Goal: Information Seeking & Learning: Learn about a topic

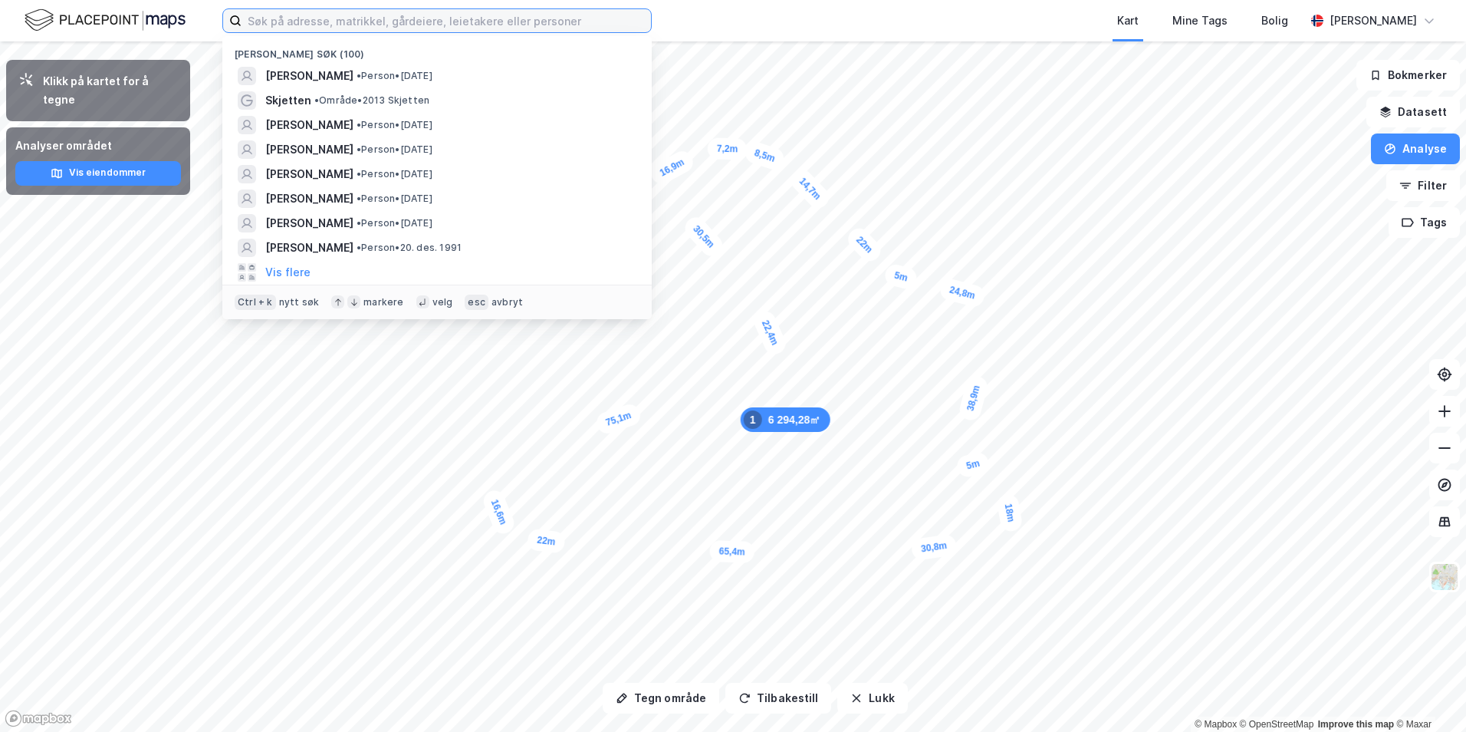
click at [256, 28] on input at bounding box center [447, 20] width 410 height 23
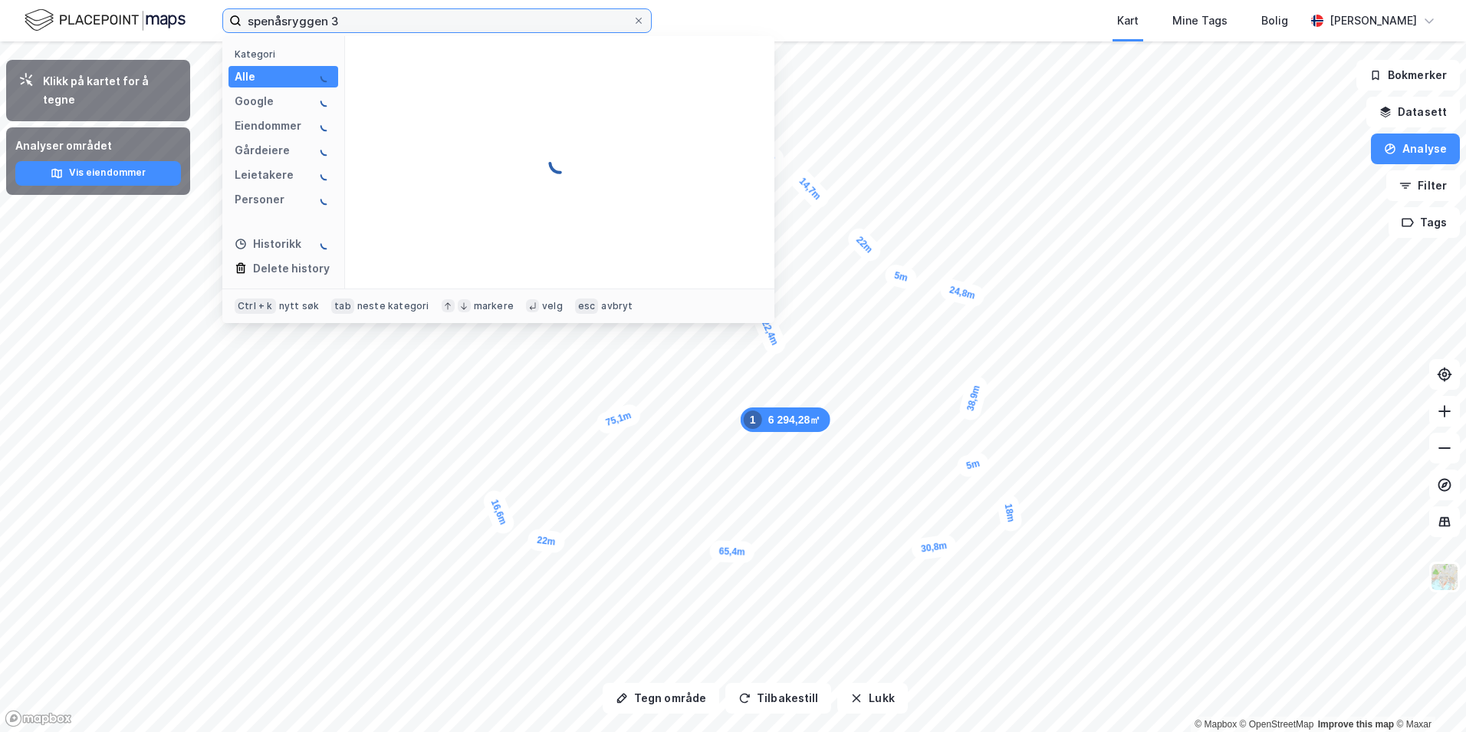
type input "spenåsryggen 3"
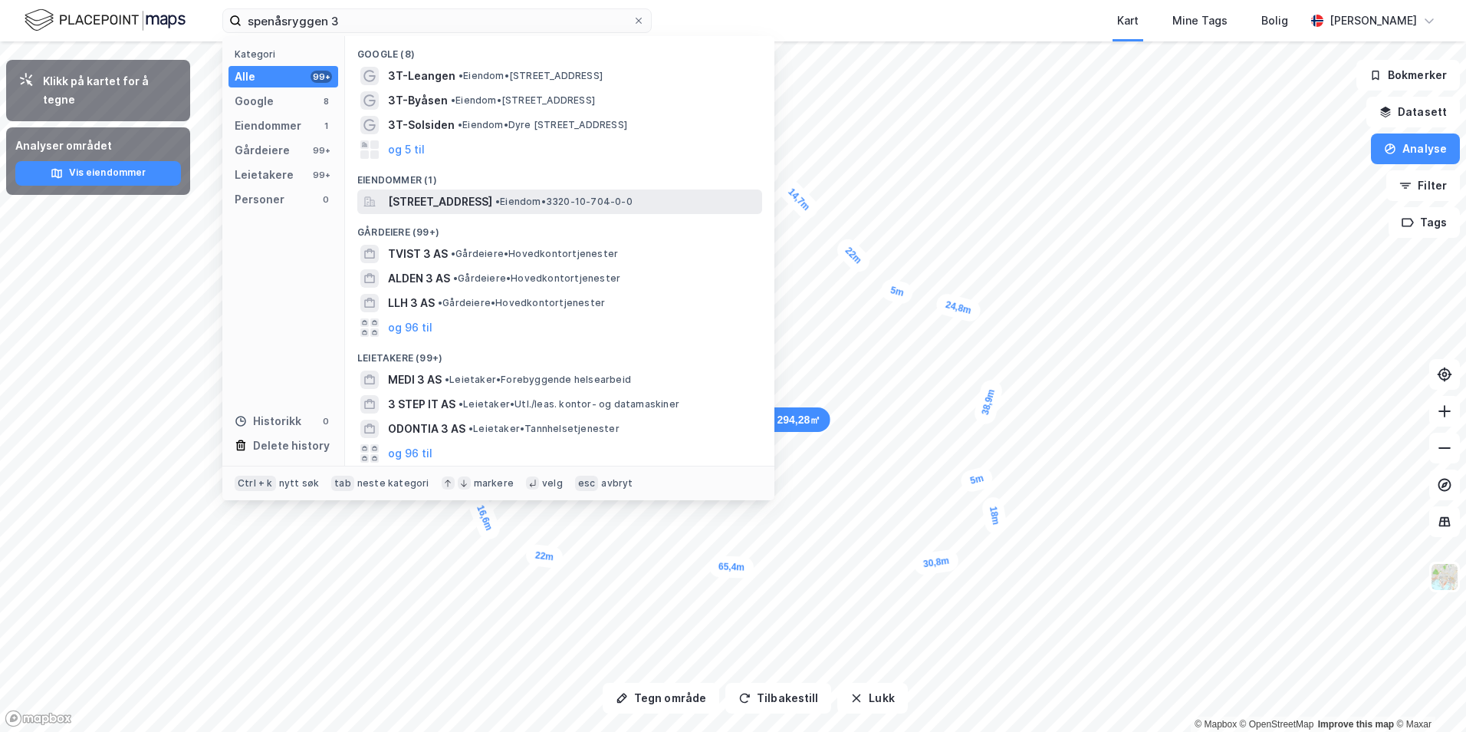
click at [492, 202] on span "[STREET_ADDRESS]" at bounding box center [440, 201] width 104 height 18
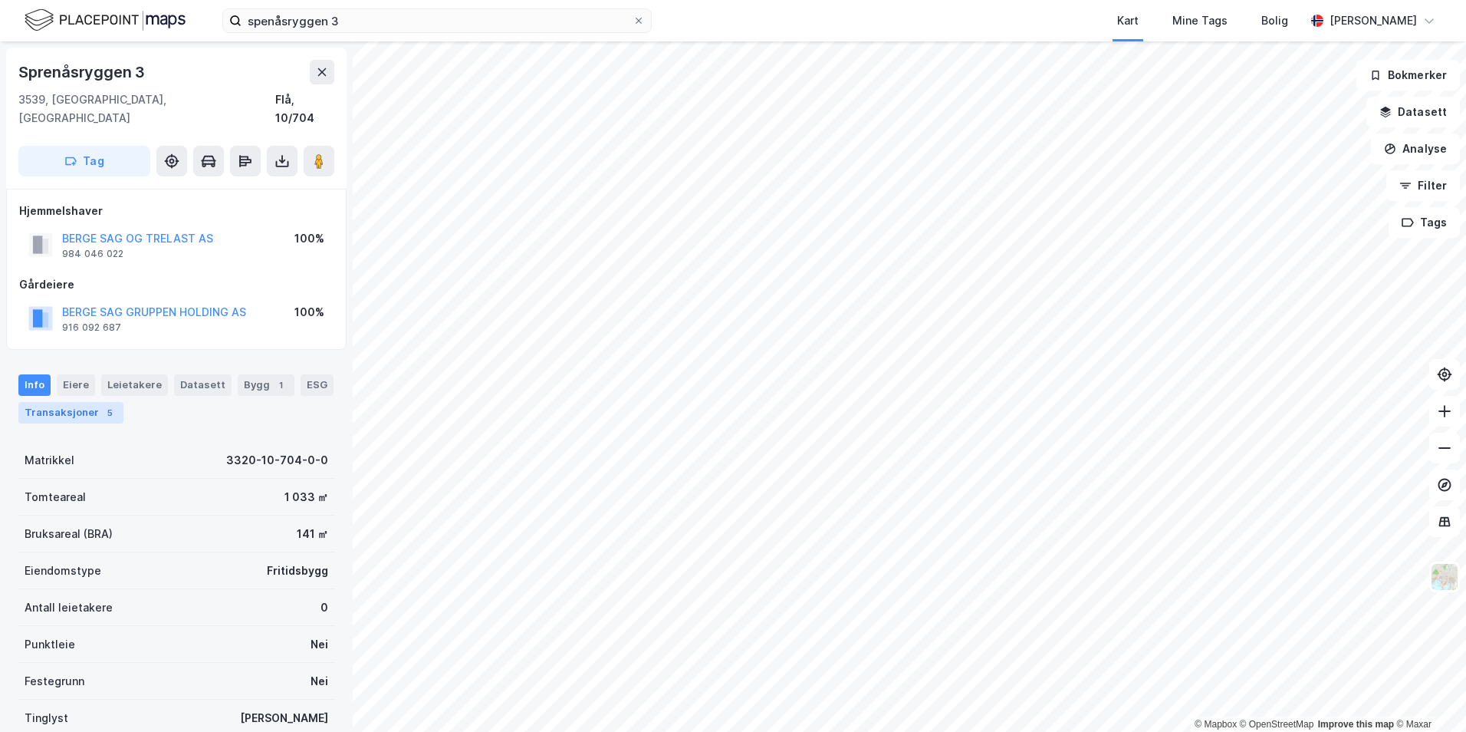
click at [102, 405] on div "5" at bounding box center [109, 412] width 15 height 15
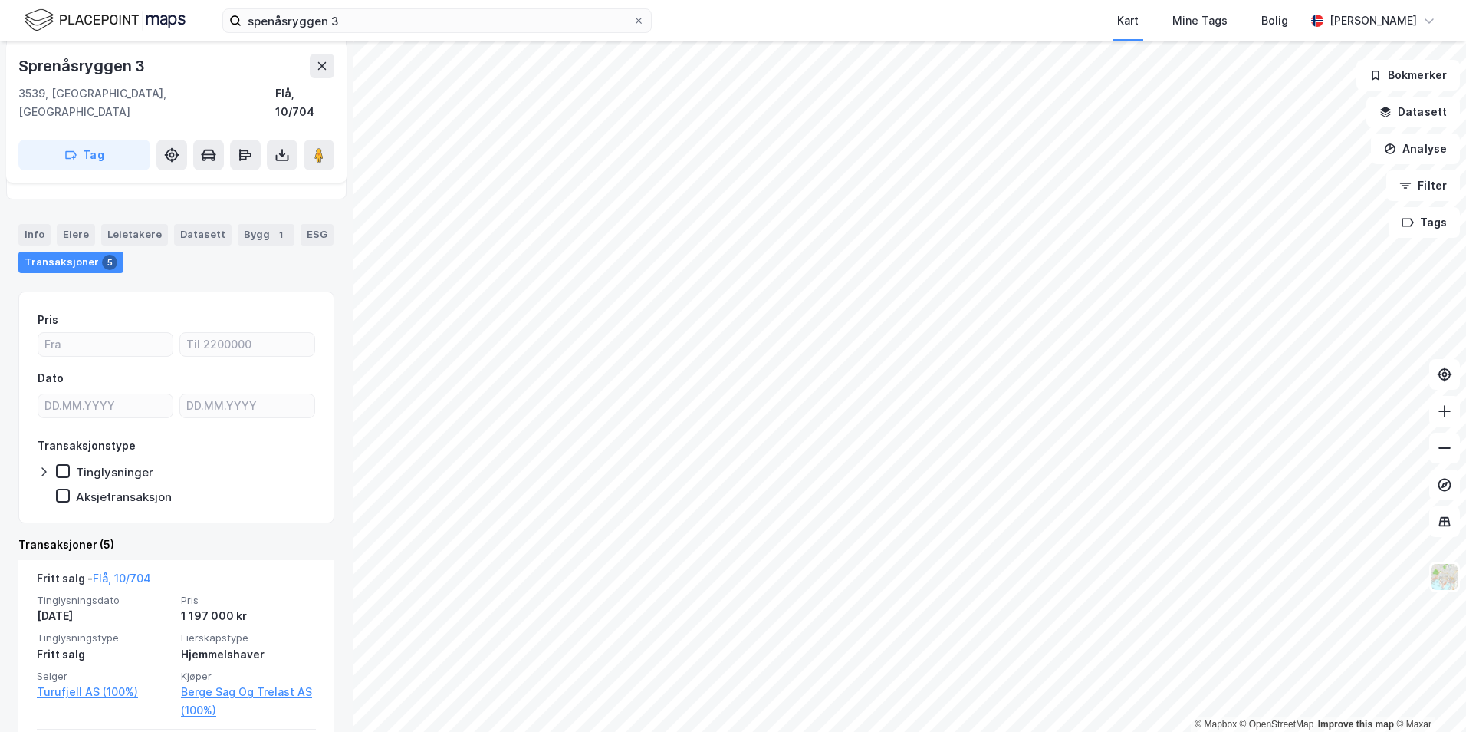
scroll to position [153, 0]
click at [33, 221] on div "Info" at bounding box center [34, 231] width 32 height 21
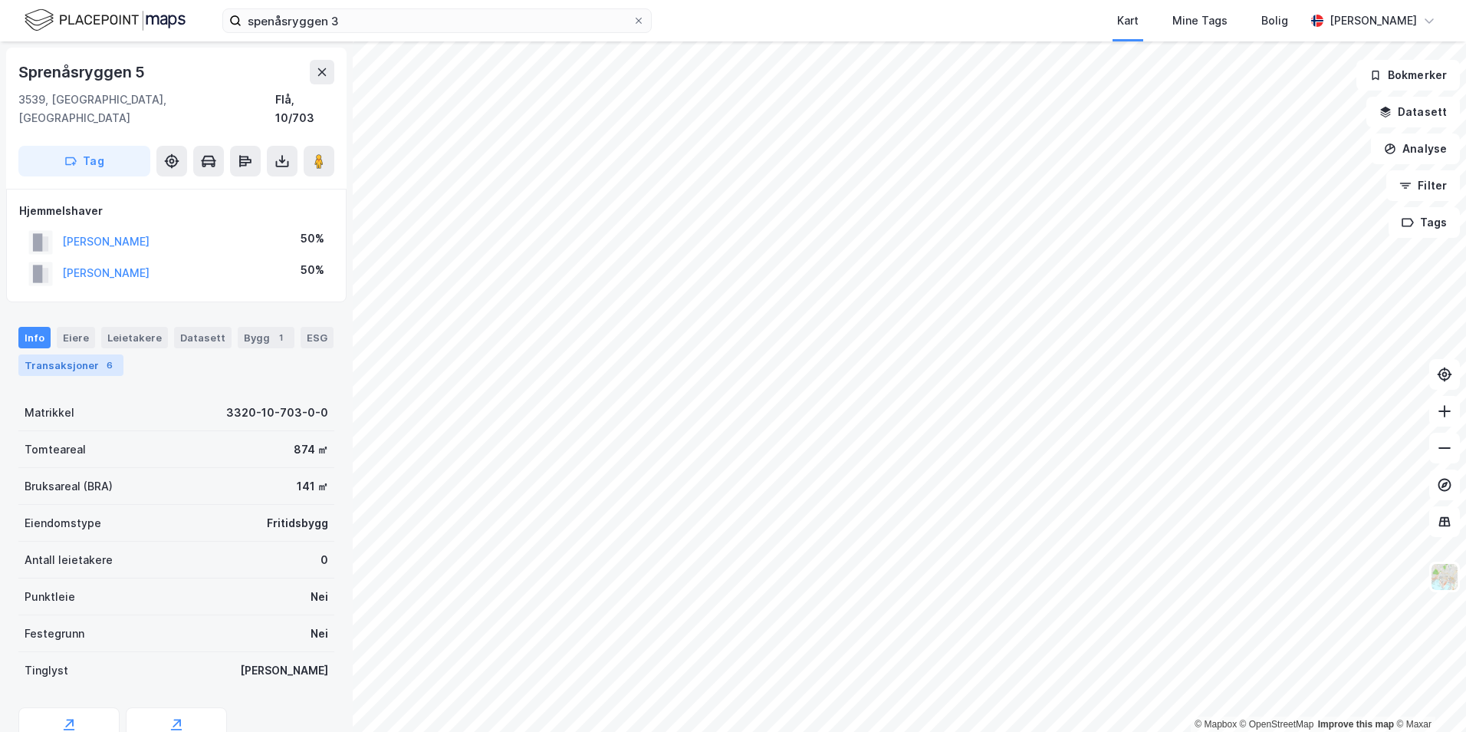
click at [94, 354] on div "Transaksjoner 6" at bounding box center [70, 364] width 105 height 21
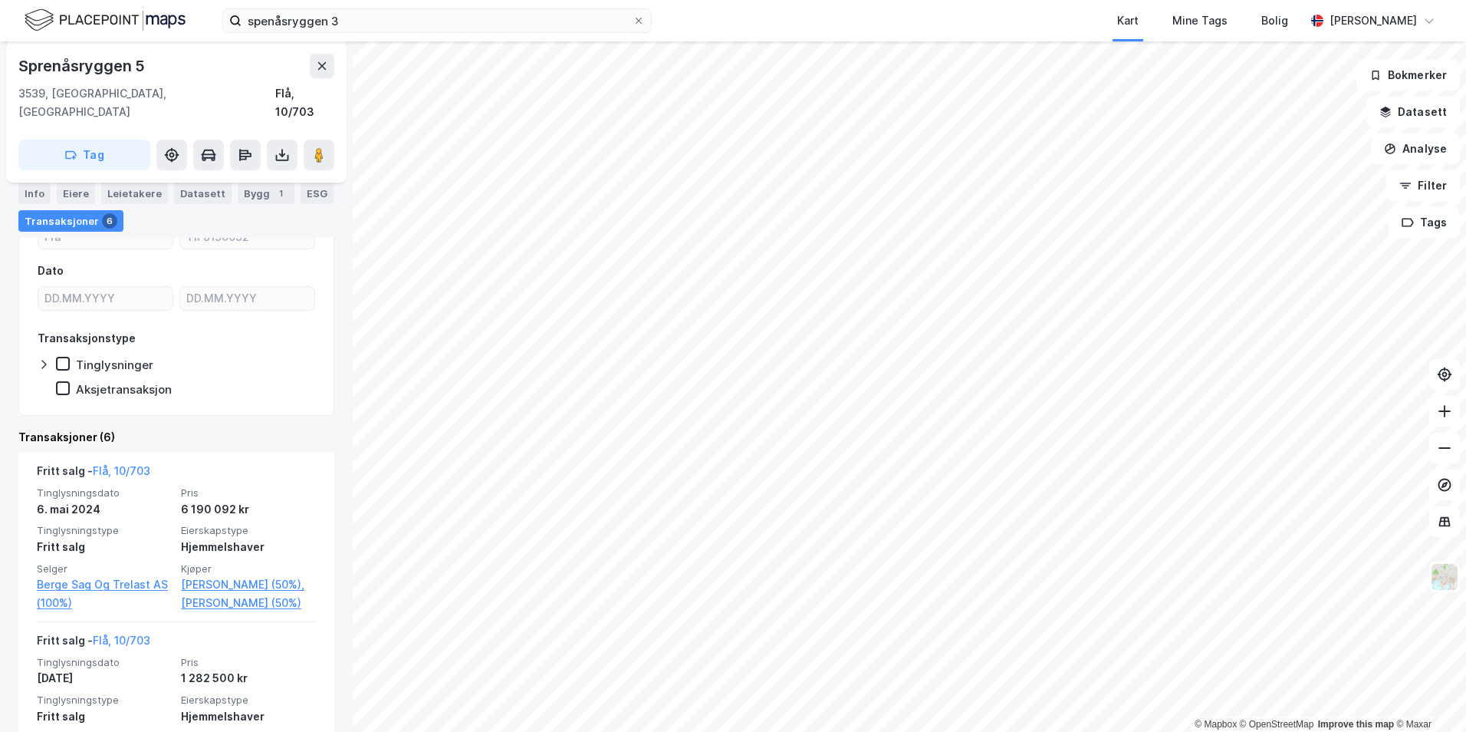
scroll to position [230, 0]
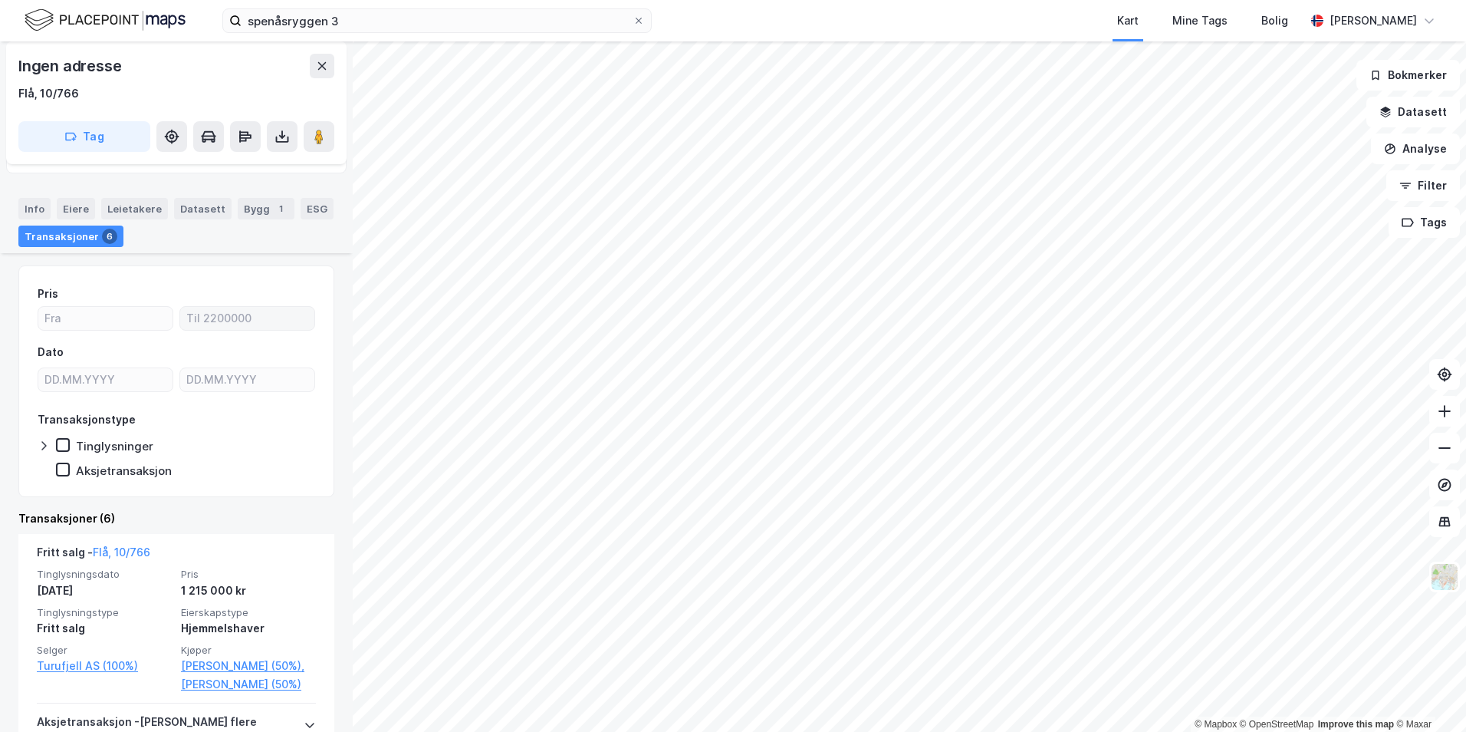
scroll to position [153, 0]
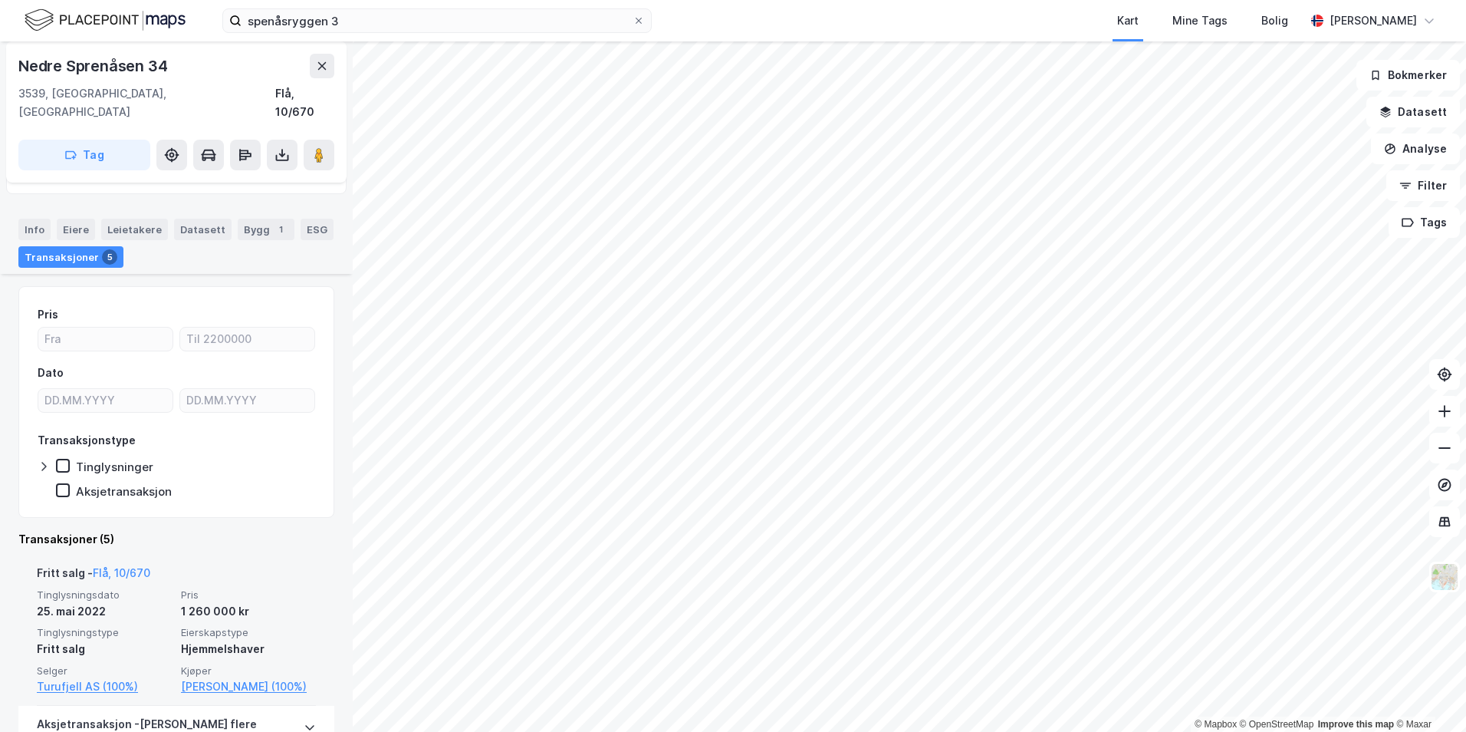
scroll to position [153, 0]
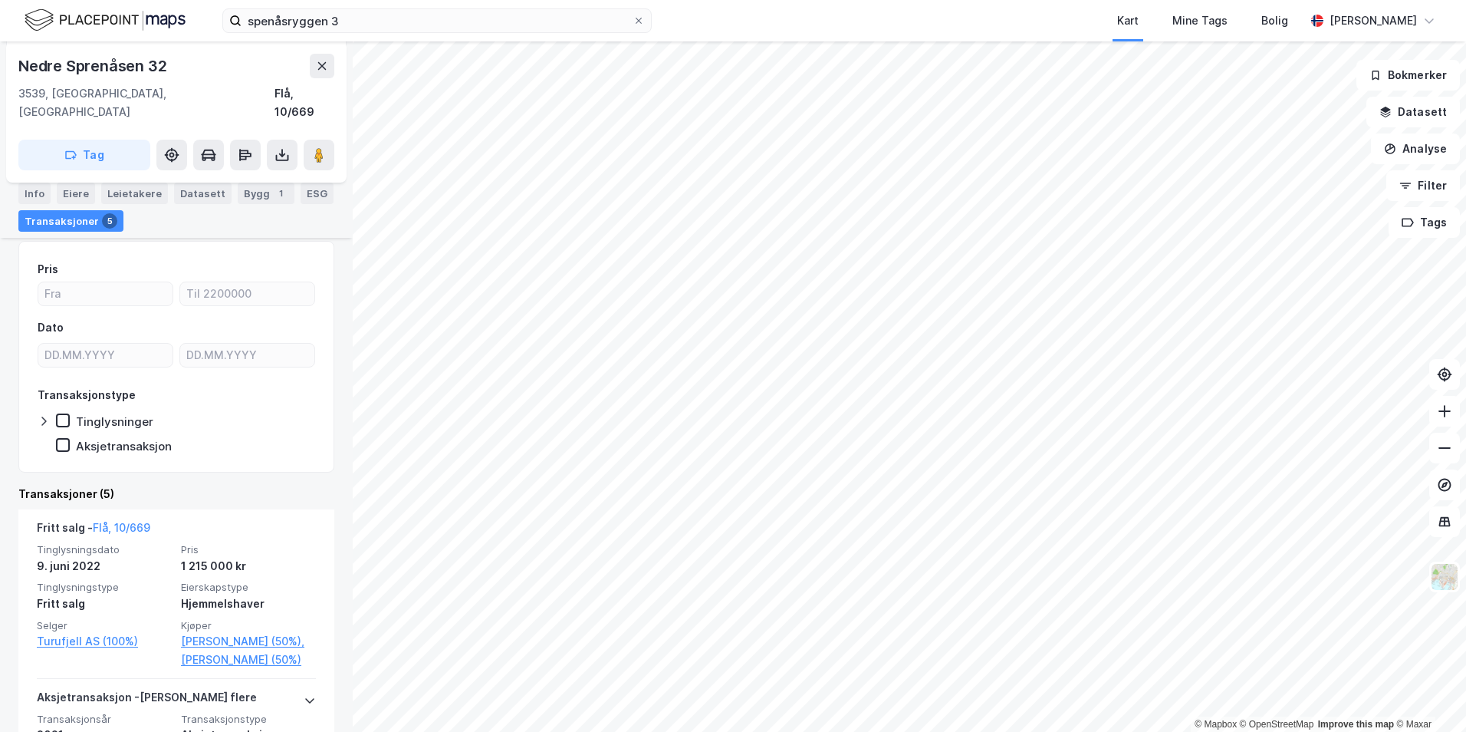
scroll to position [230, 0]
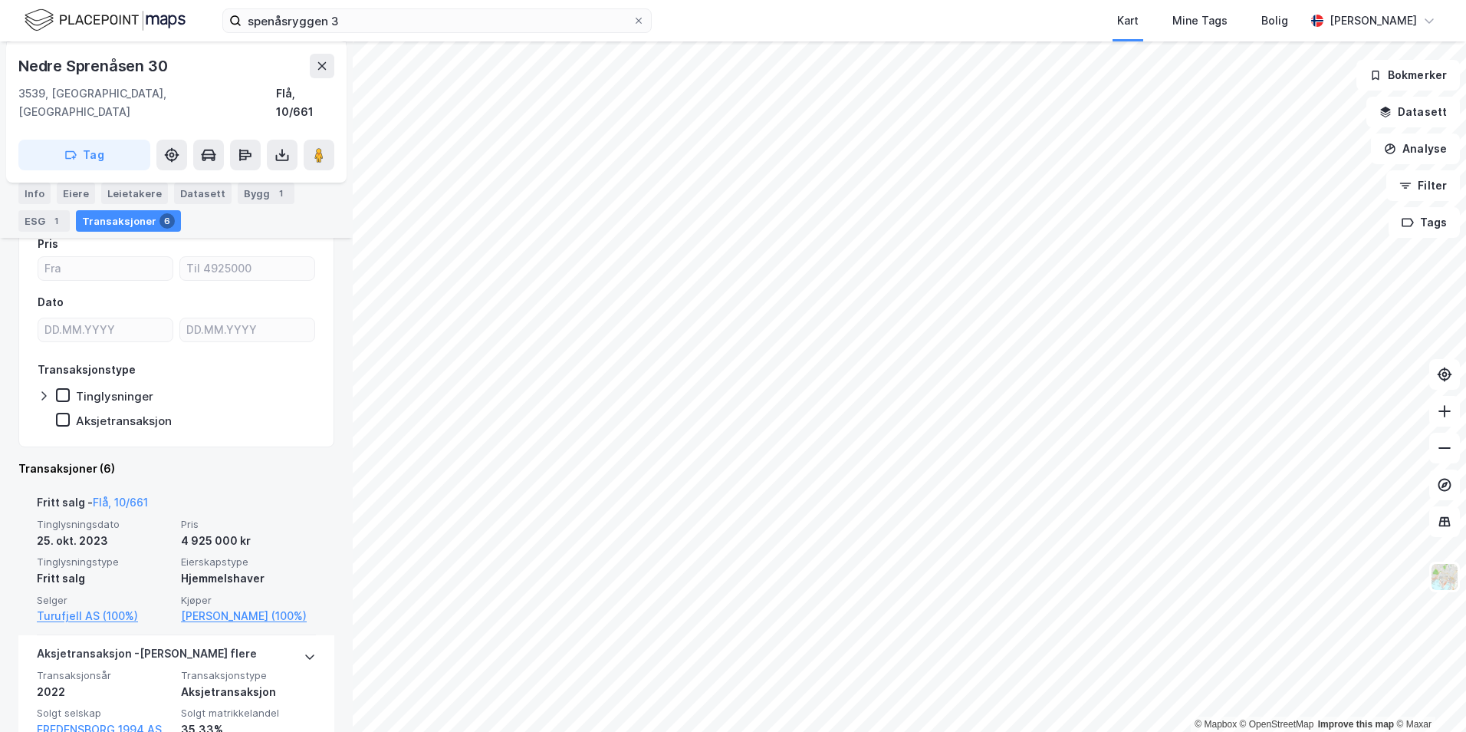
scroll to position [153, 0]
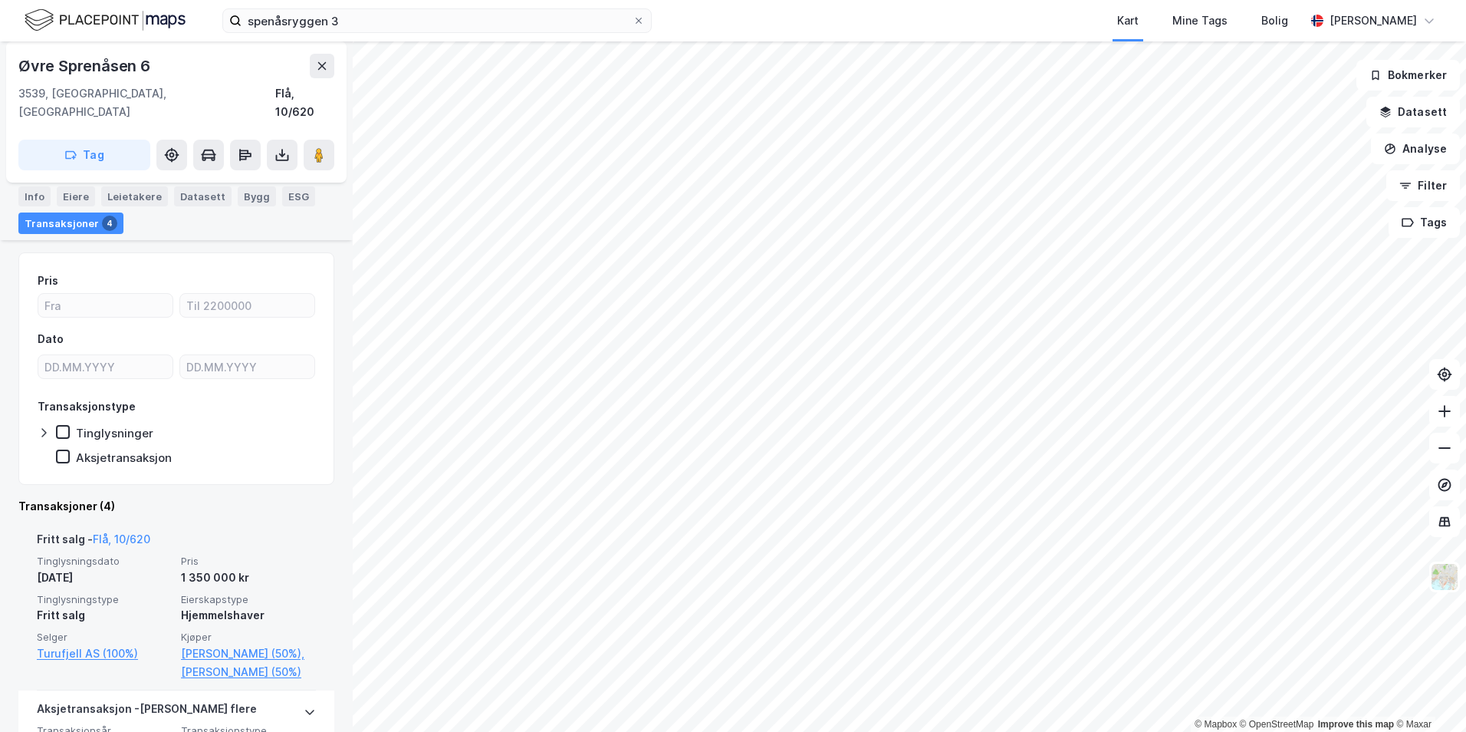
scroll to position [153, 0]
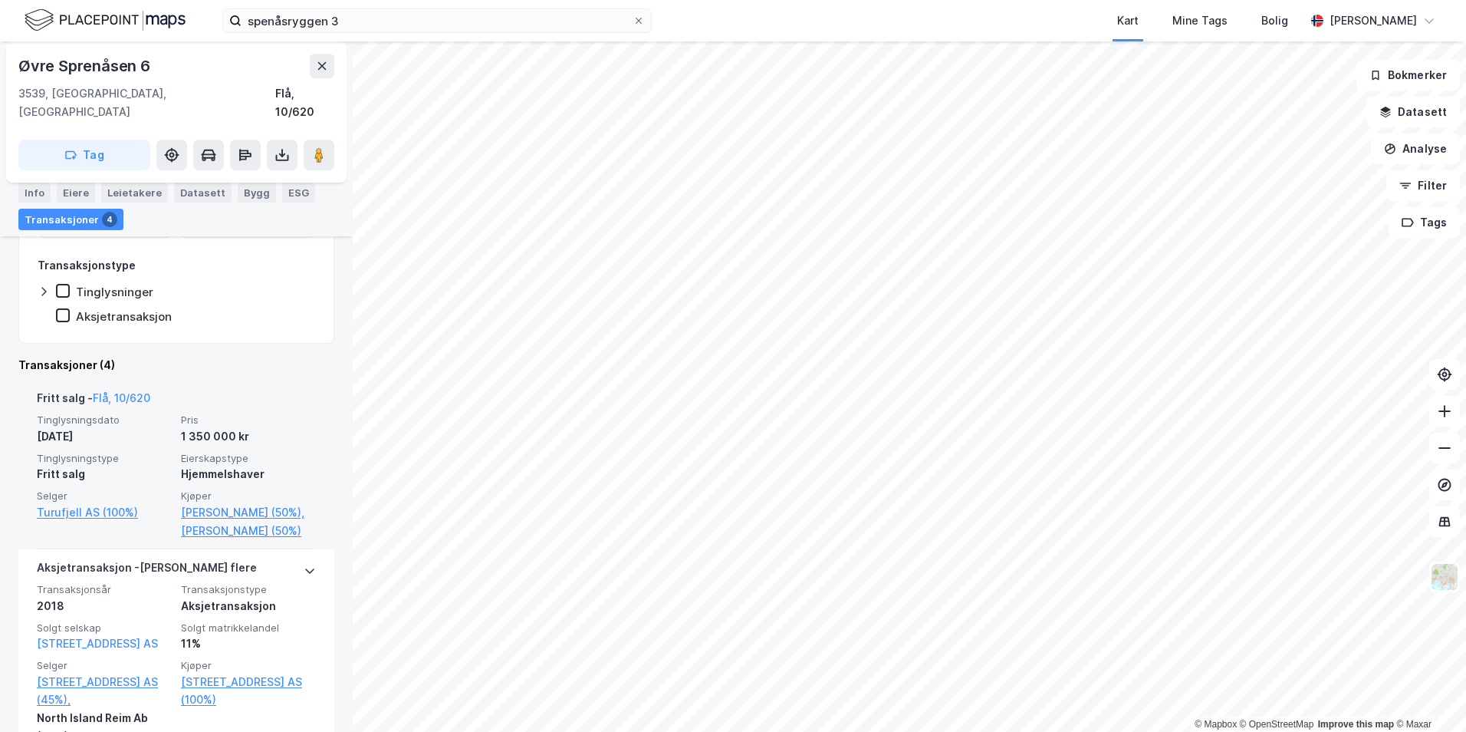
scroll to position [307, 0]
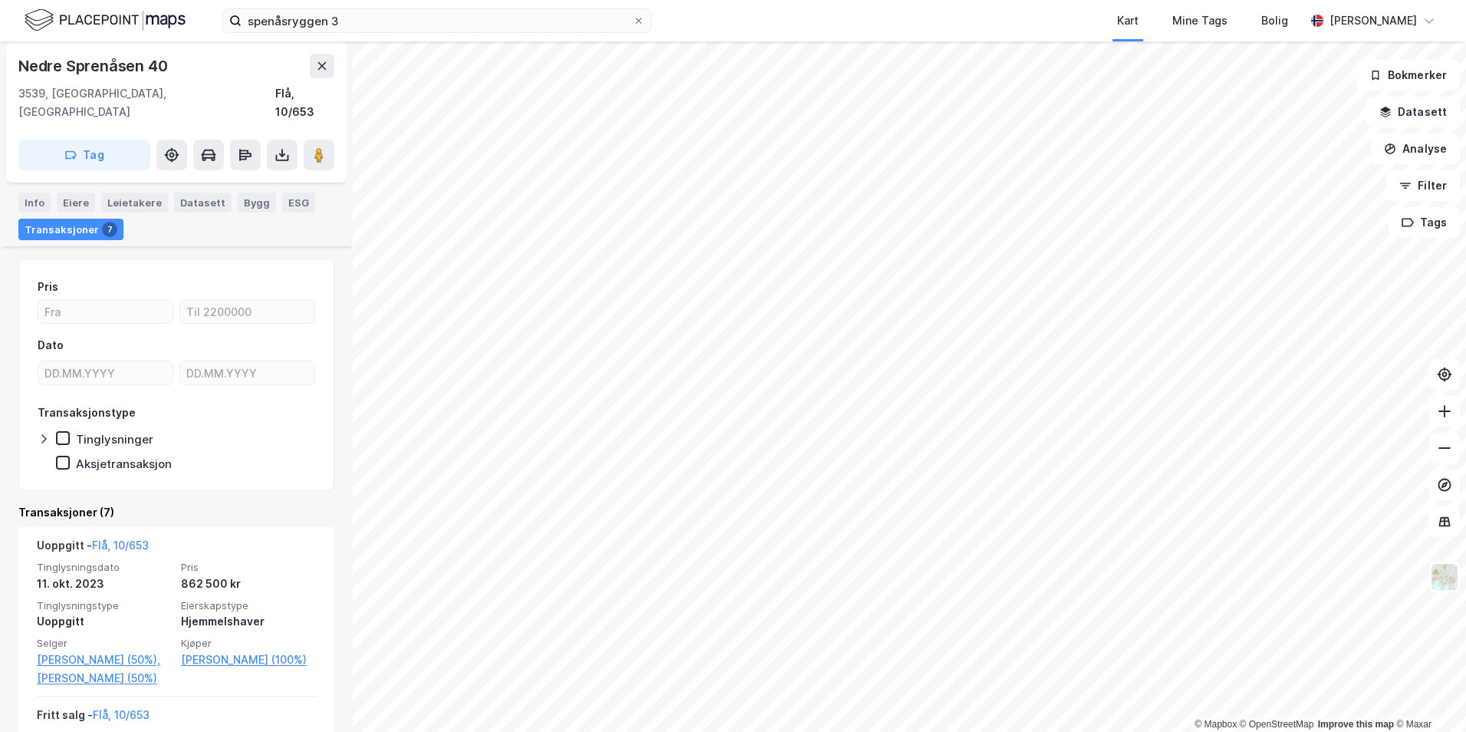
scroll to position [230, 0]
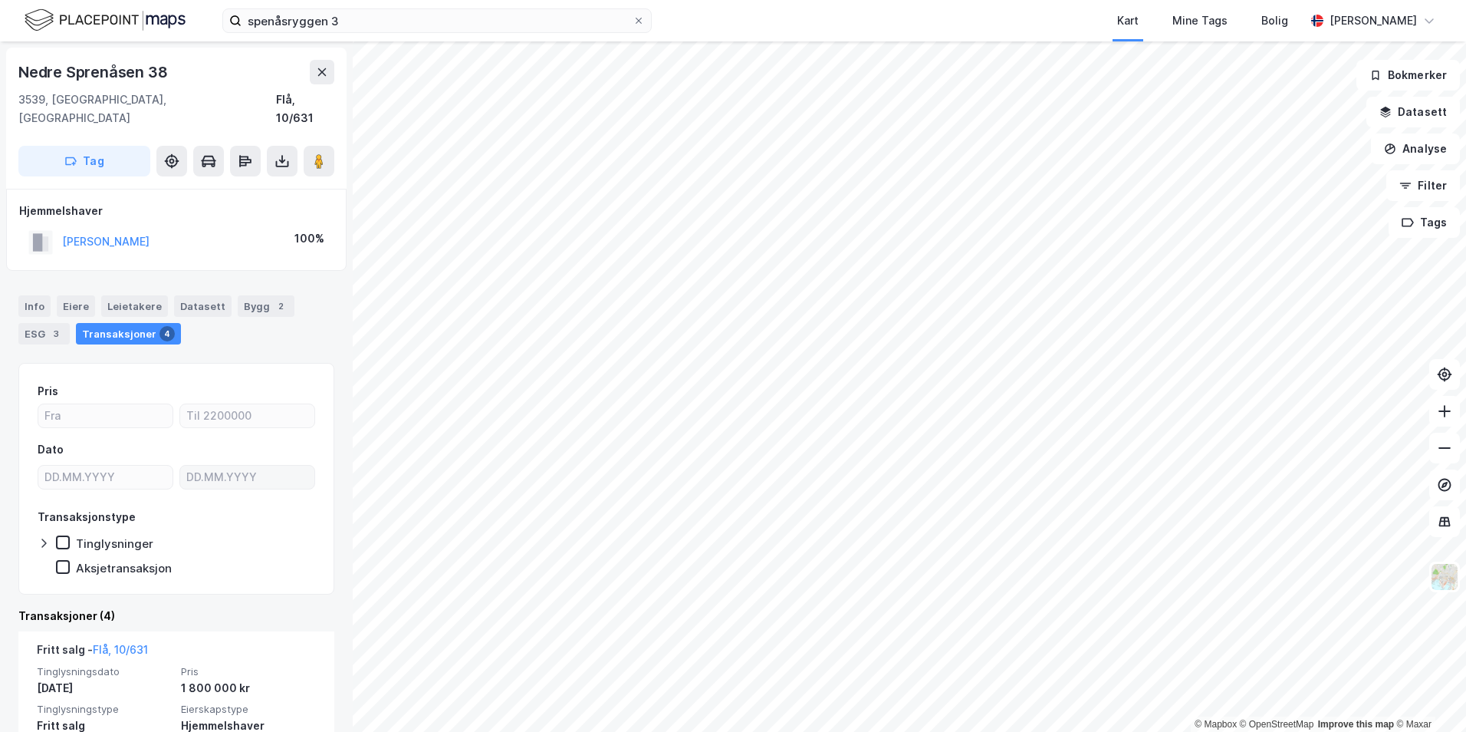
scroll to position [230, 0]
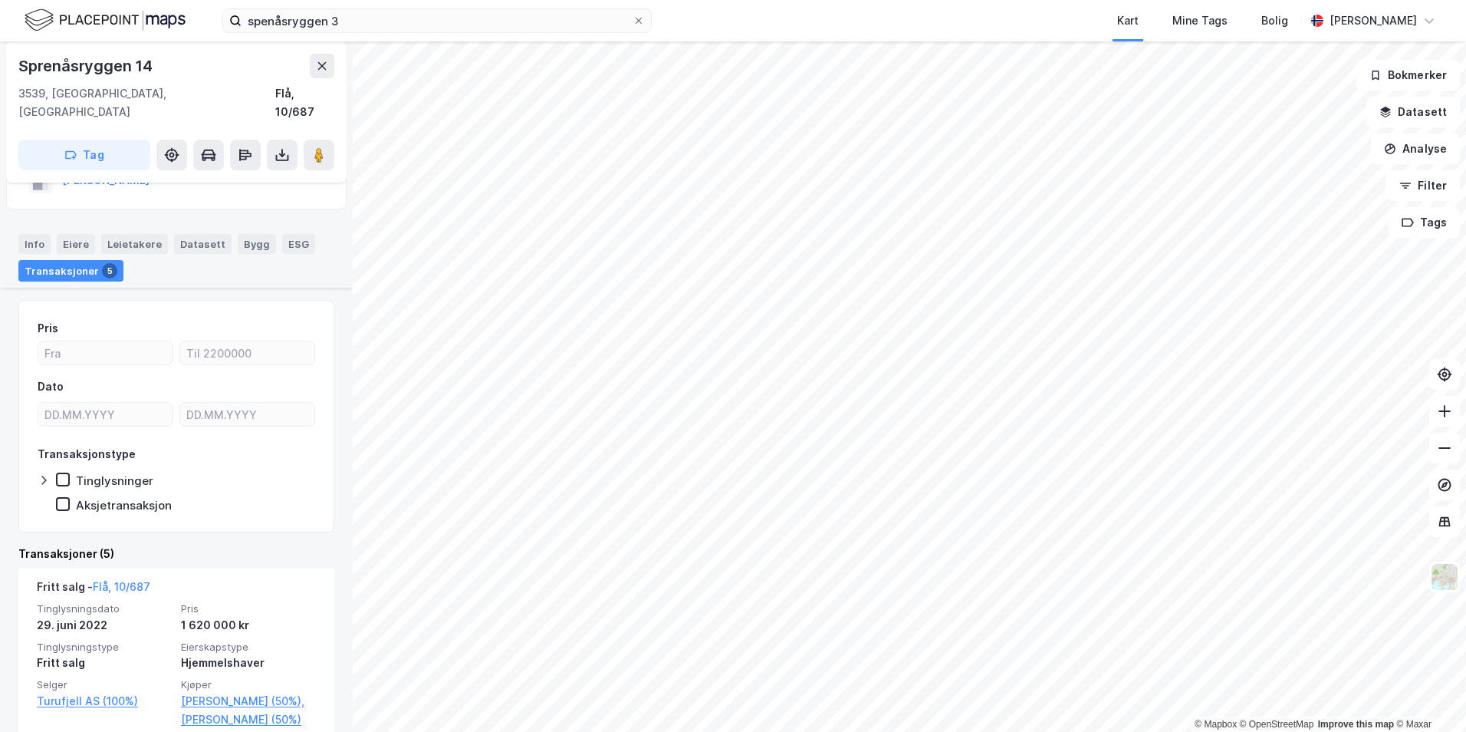
scroll to position [230, 0]
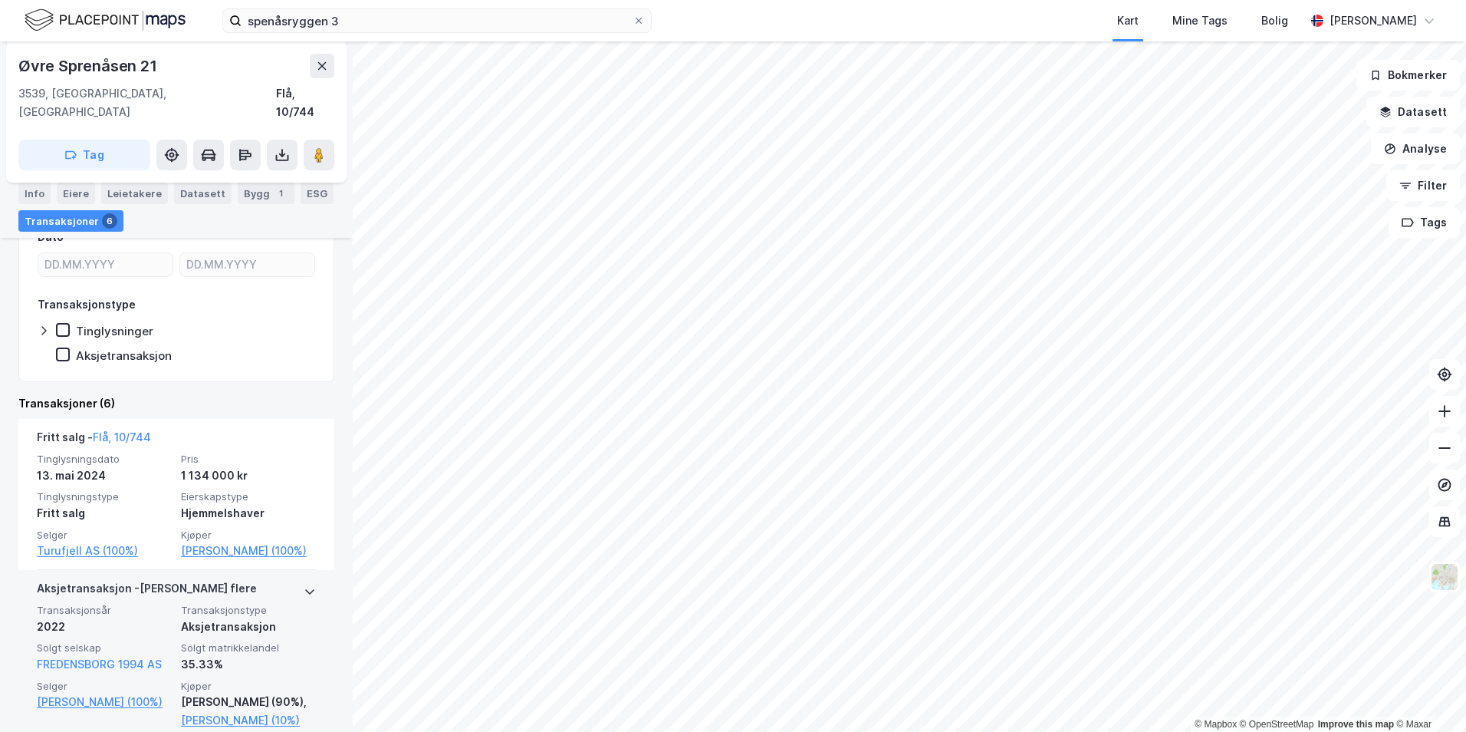
scroll to position [230, 0]
